Goal: Task Accomplishment & Management: Complete application form

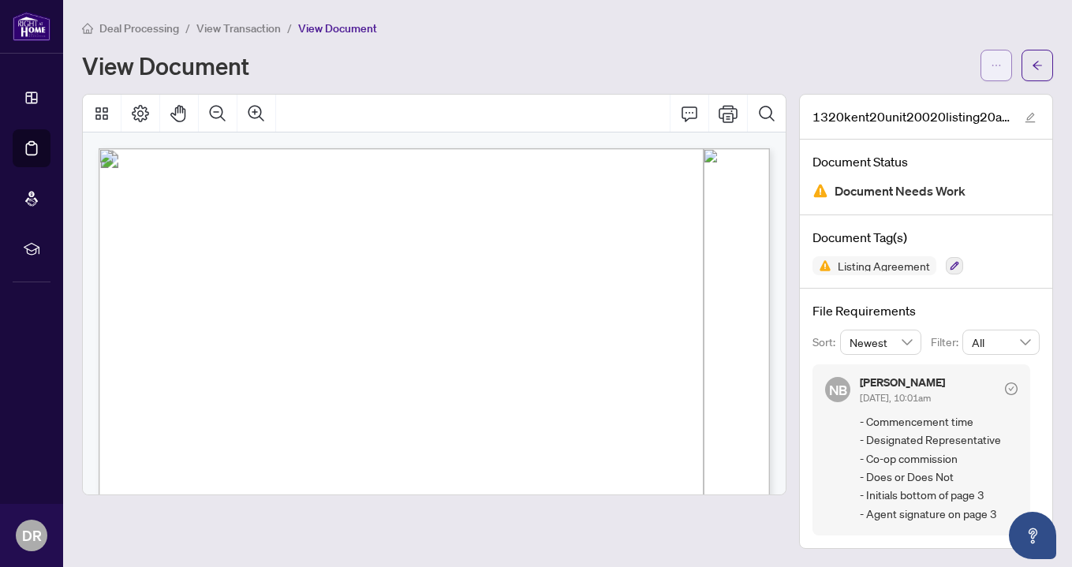
click at [1011, 65] on button "button" at bounding box center [996, 66] width 32 height 32
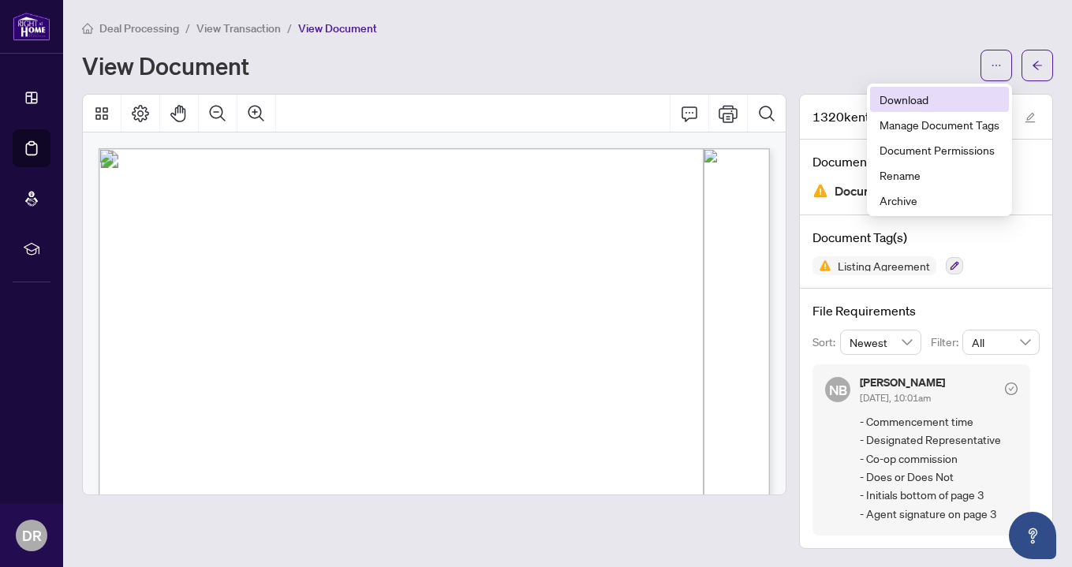
click at [971, 101] on span "Download" at bounding box center [939, 99] width 120 height 17
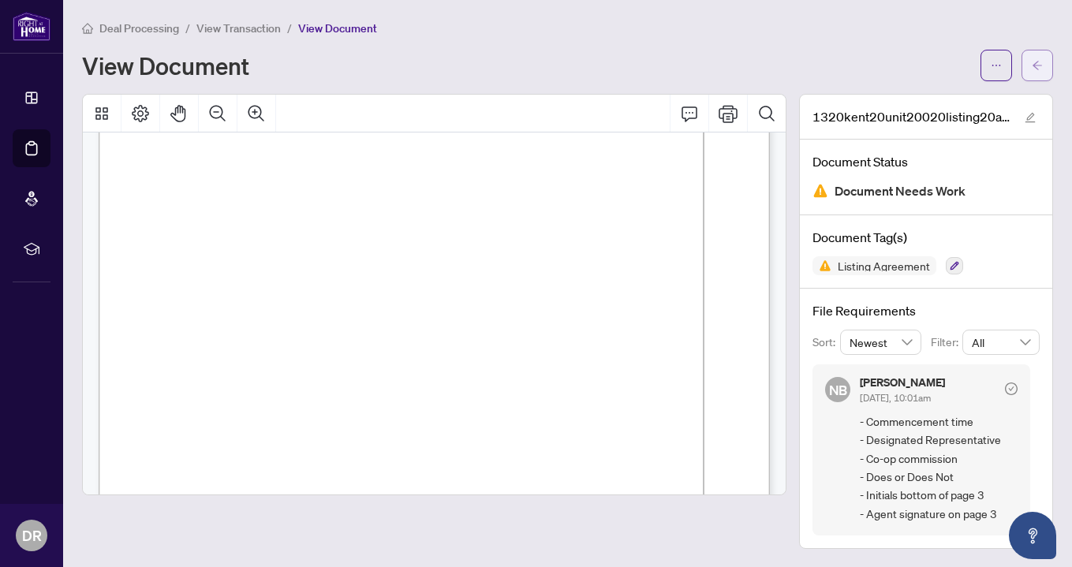
click at [1036, 73] on span "button" at bounding box center [1036, 65] width 11 height 25
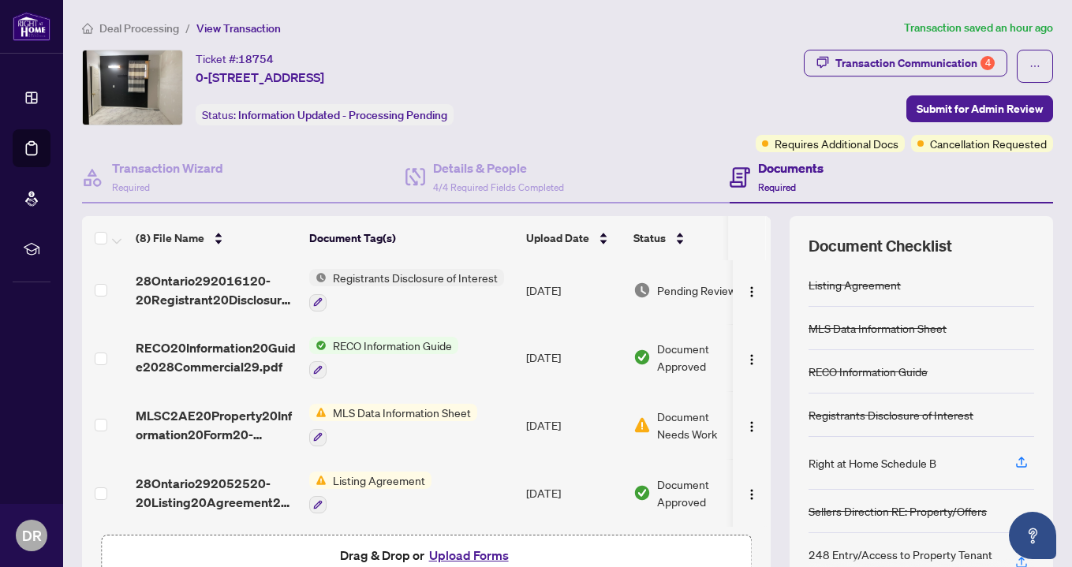
scroll to position [275, 0]
click at [562, 420] on td "[DATE]" at bounding box center [573, 425] width 107 height 68
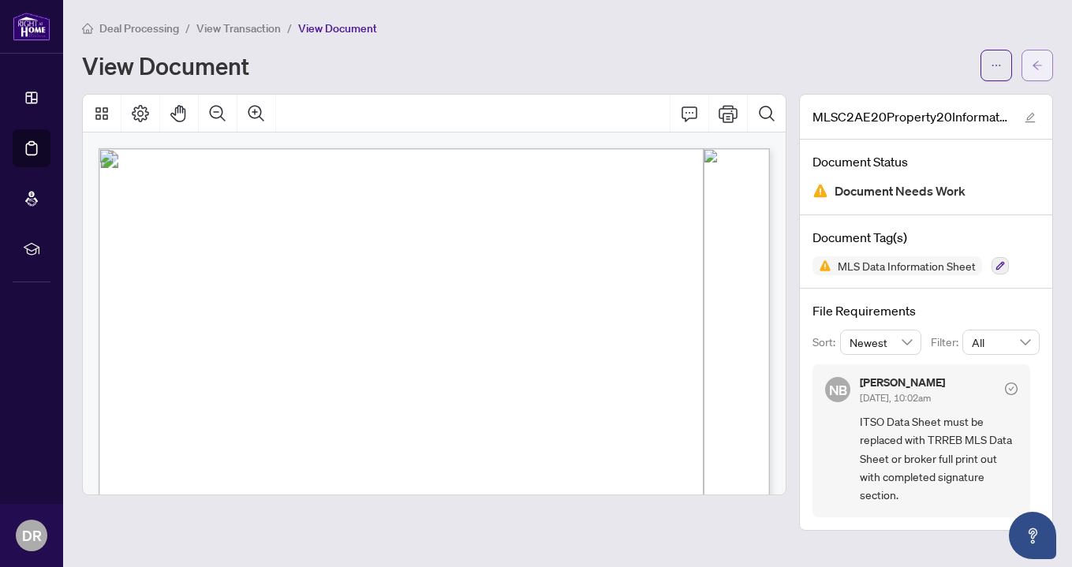
click at [1040, 62] on icon "arrow-left" at bounding box center [1036, 65] width 11 height 11
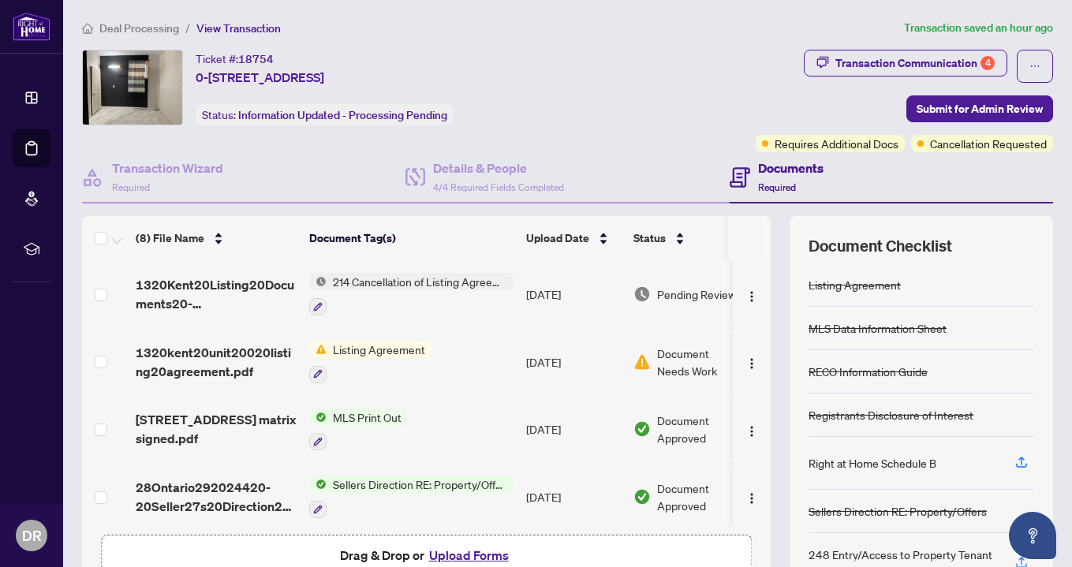
click at [478, 552] on button "Upload Forms" at bounding box center [468, 555] width 89 height 21
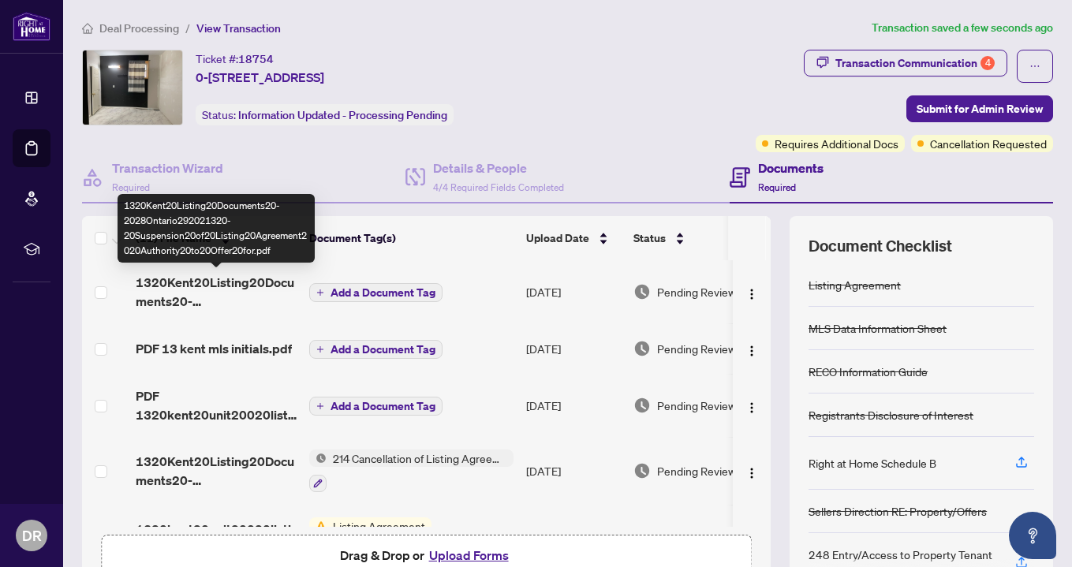
click at [241, 289] on span "1320Kent20Listing20Documents20-2028Ontario292021320-20Suspension20of20Listing20…" at bounding box center [216, 292] width 161 height 38
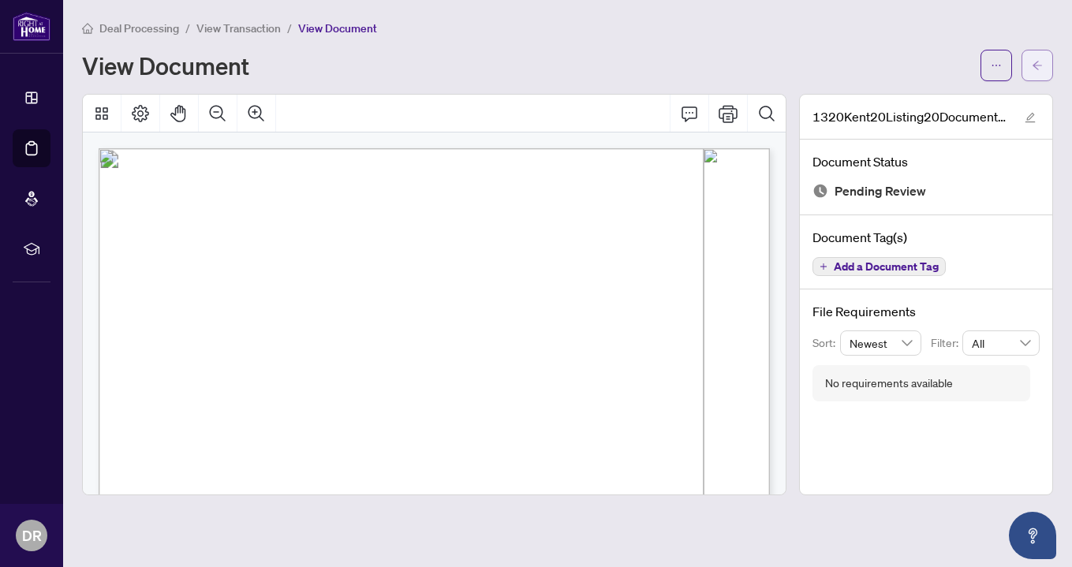
click at [1040, 68] on icon "arrow-left" at bounding box center [1036, 65] width 11 height 11
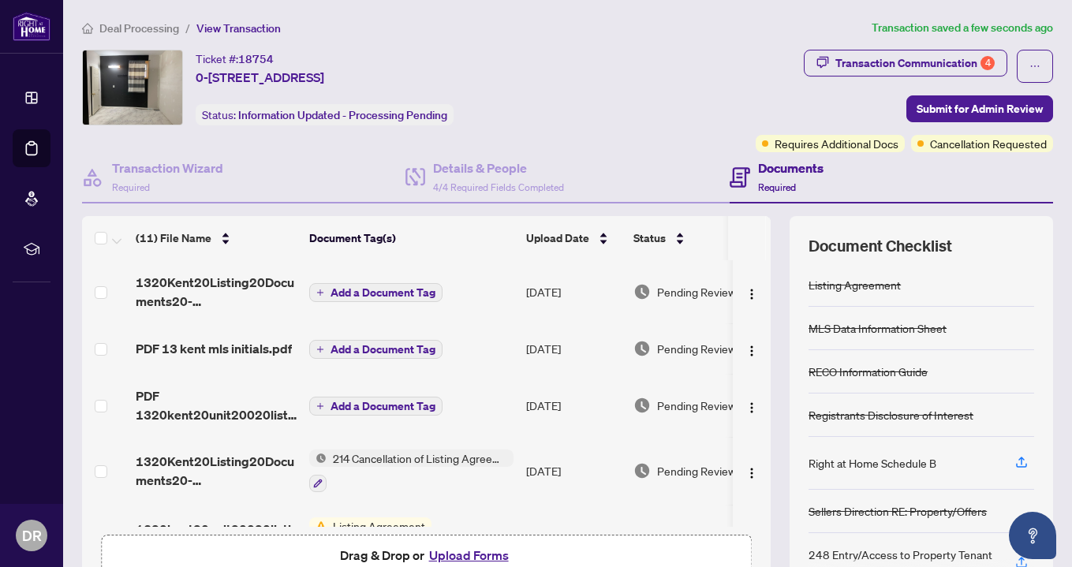
click at [398, 296] on span "Add a Document Tag" at bounding box center [382, 292] width 105 height 11
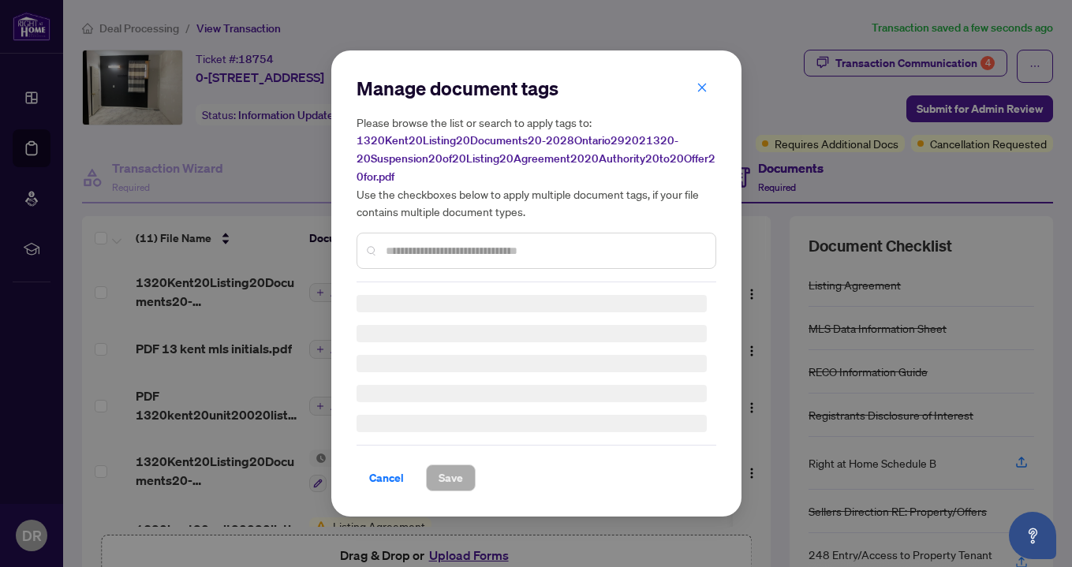
click at [438, 243] on input "text" at bounding box center [544, 250] width 317 height 17
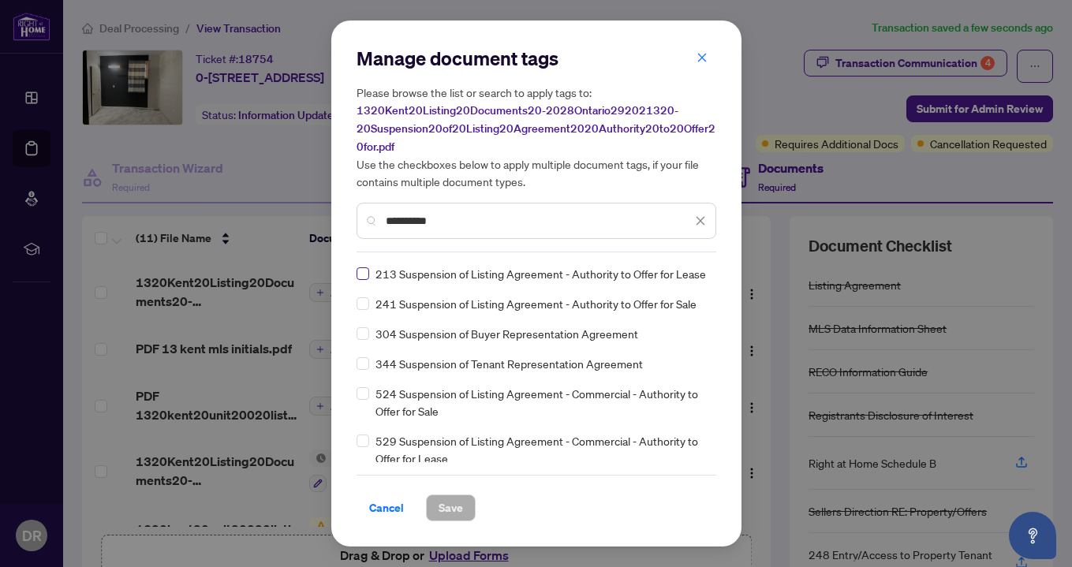
type input "**********"
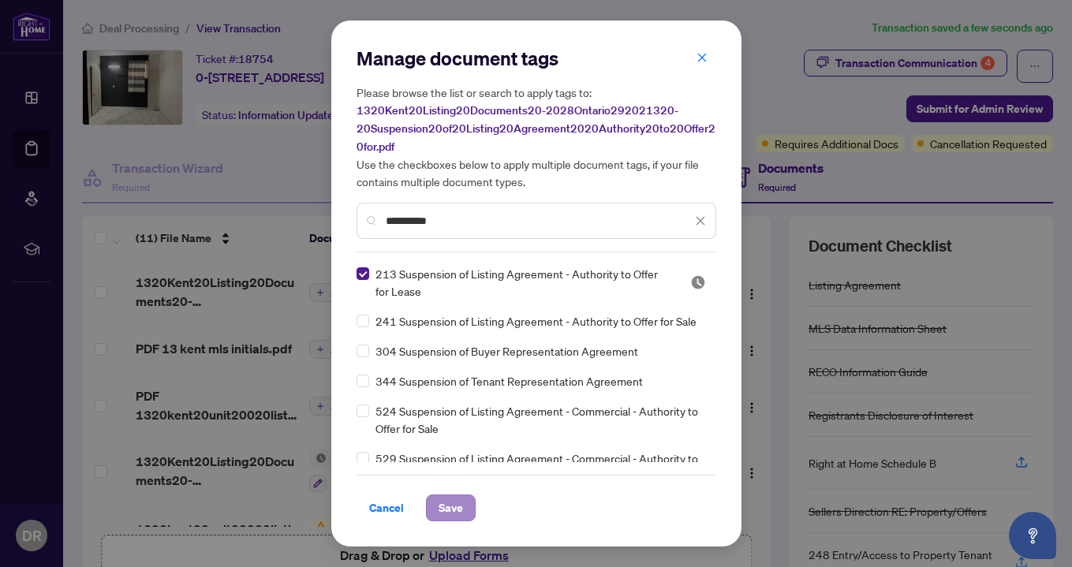
click at [457, 509] on span "Save" at bounding box center [450, 507] width 24 height 25
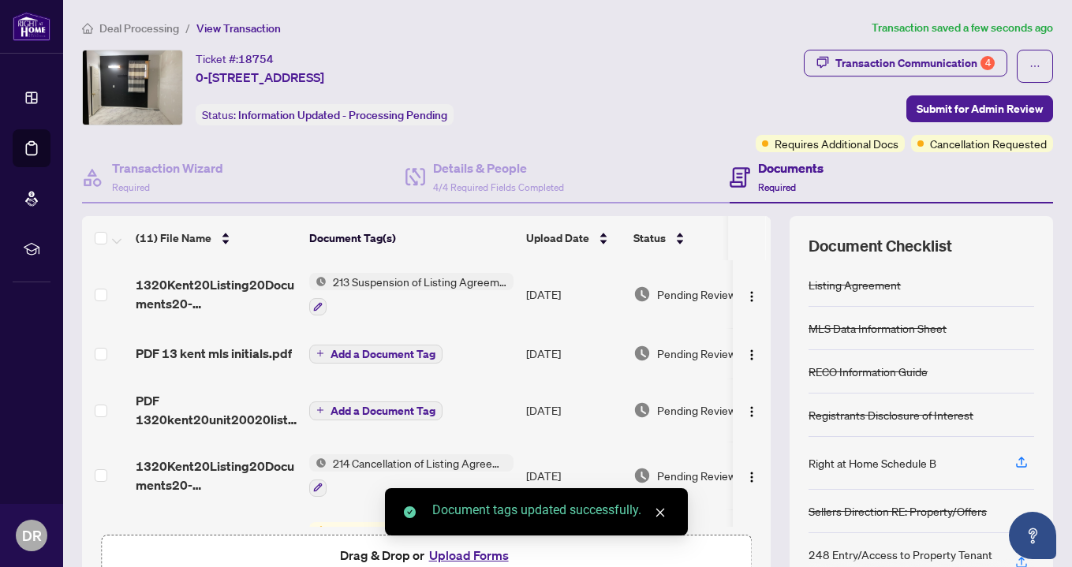
click at [368, 355] on span "Add a Document Tag" at bounding box center [382, 354] width 105 height 11
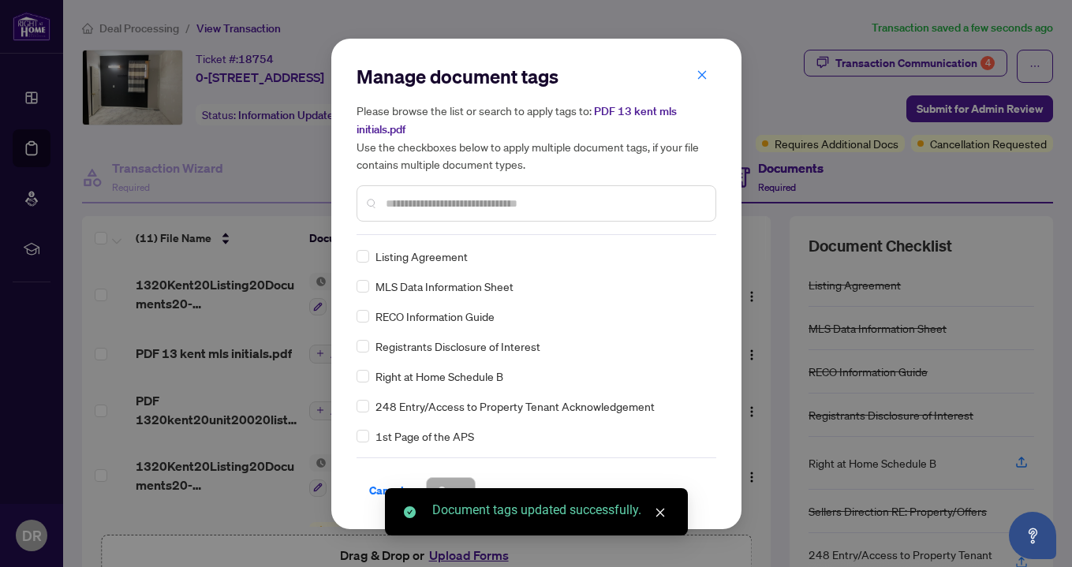
click at [449, 230] on div "Manage document tags Please browse the list or search to apply tags to: PDF 13 …" at bounding box center [536, 149] width 360 height 171
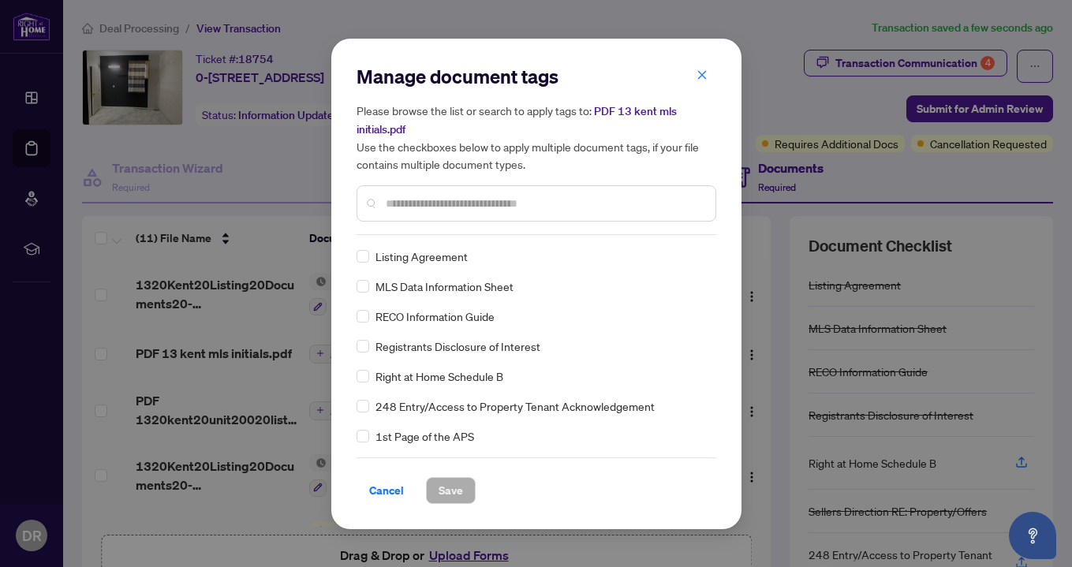
click at [355, 278] on div "Manage document tags Please browse the list or search to apply tags to: PDF 13 …" at bounding box center [536, 284] width 410 height 490
click at [444, 491] on span "Save" at bounding box center [450, 490] width 24 height 25
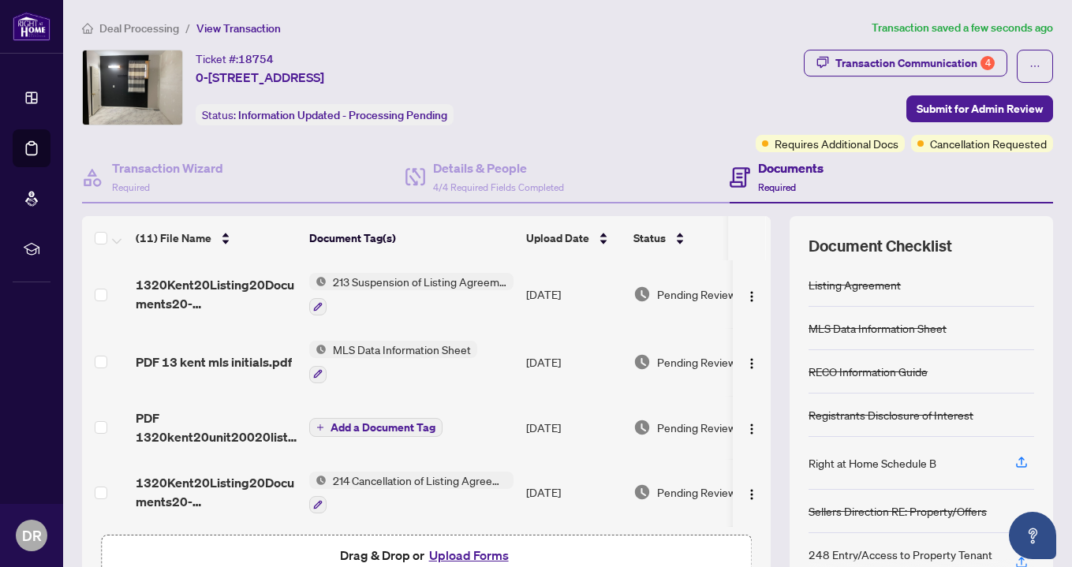
click at [398, 431] on span "Add a Document Tag" at bounding box center [382, 427] width 105 height 11
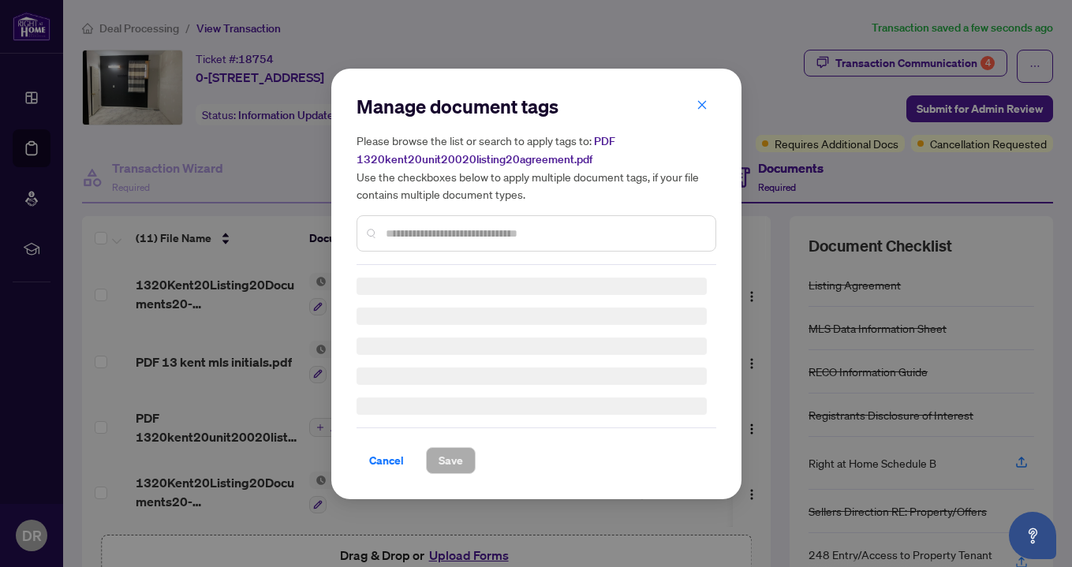
click at [461, 233] on input "text" at bounding box center [544, 233] width 317 height 17
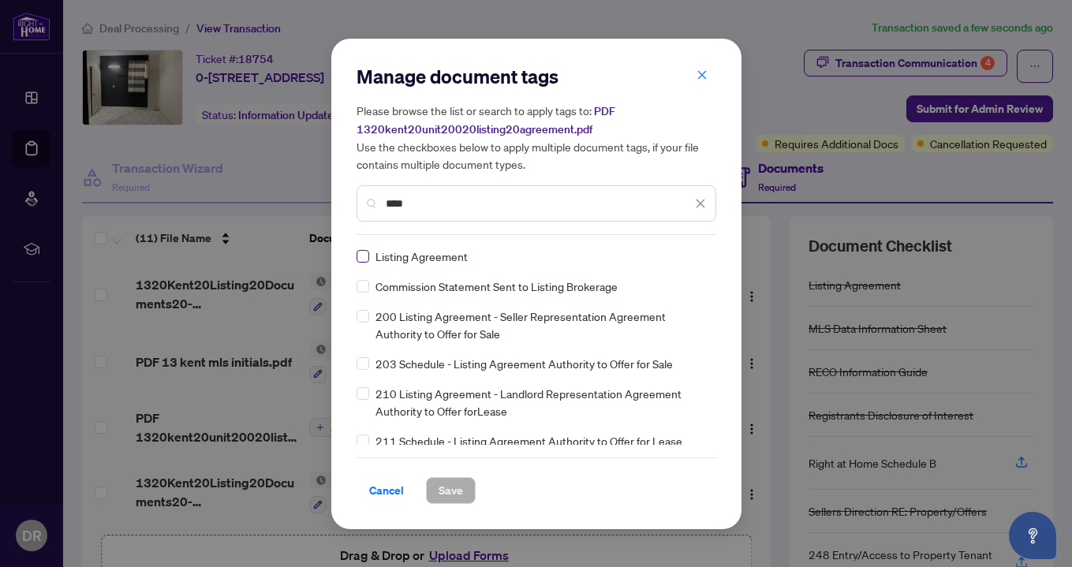
type input "****"
click at [455, 490] on span "Save" at bounding box center [450, 490] width 24 height 25
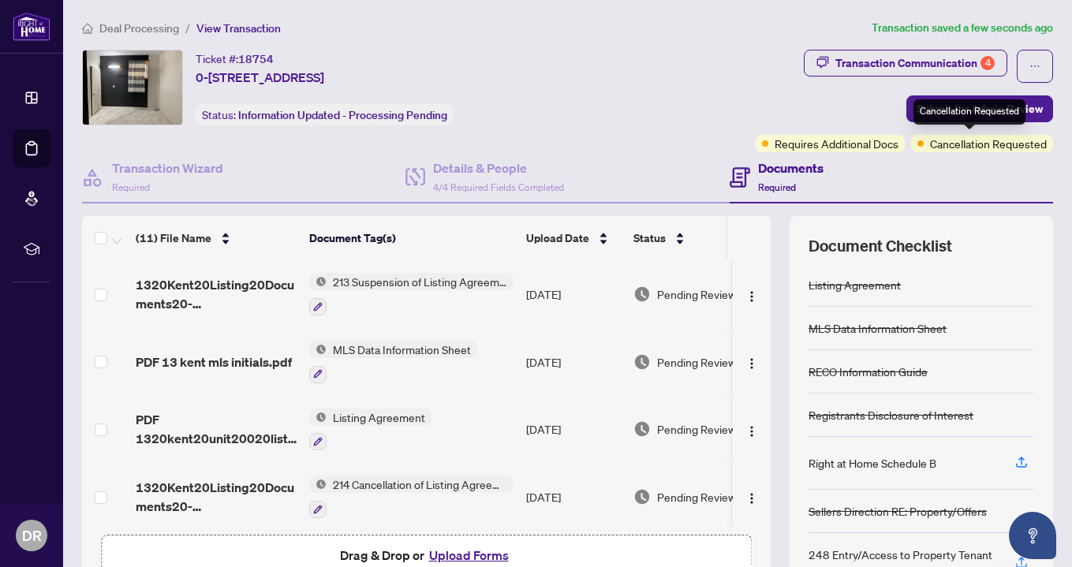
click at [986, 107] on div "Cancellation Requested" at bounding box center [969, 111] width 112 height 25
click at [1041, 107] on span "Submit for Admin Review" at bounding box center [979, 108] width 126 height 25
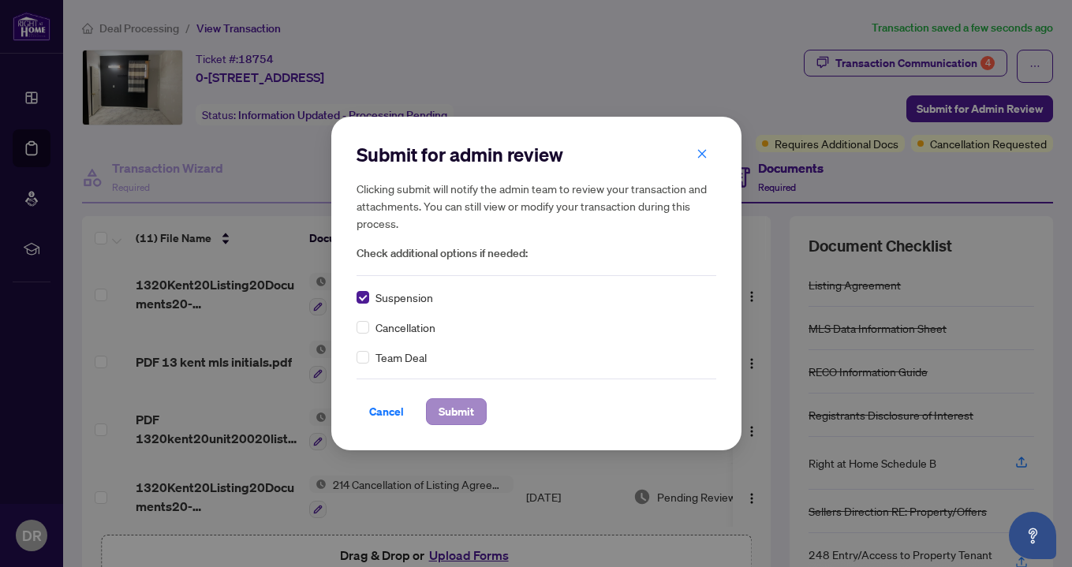
click at [464, 409] on span "Submit" at bounding box center [455, 411] width 35 height 25
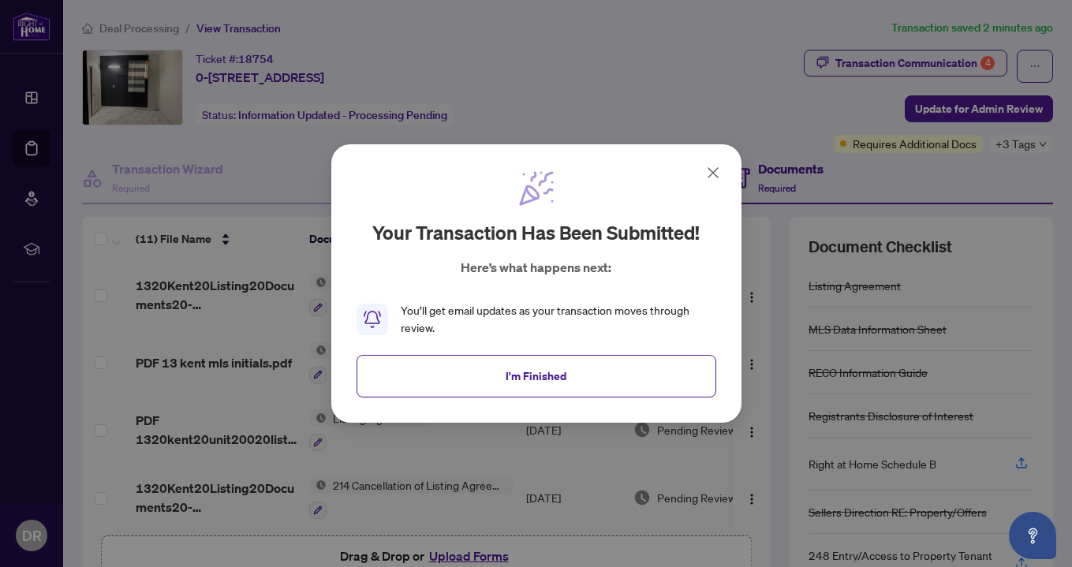
click at [248, 155] on div "Your transaction has been submitted! Here’s what happens next: You’ll get email…" at bounding box center [536, 283] width 1072 height 567
click at [706, 168] on icon at bounding box center [712, 172] width 19 height 19
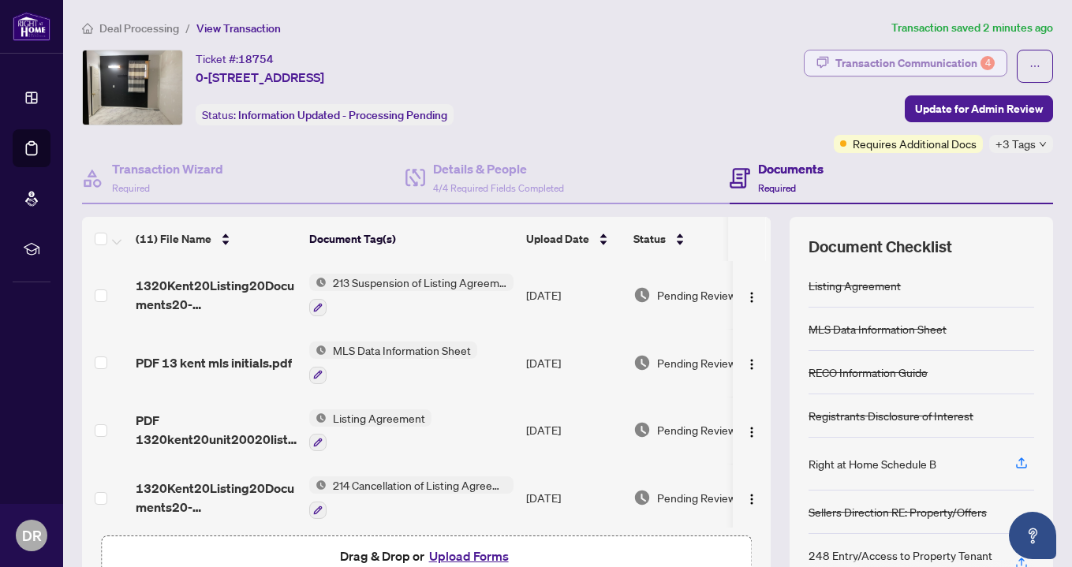
click at [963, 53] on div "Transaction Communication 4" at bounding box center [914, 62] width 159 height 25
